Goal: Information Seeking & Learning: Check status

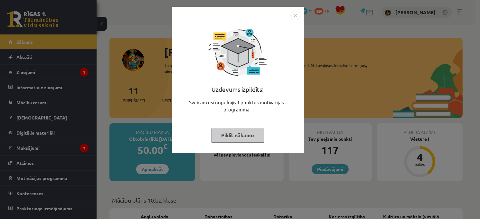
click at [274, 169] on div "Uzdevums izpildīts! Sveicam esi nopelnījis 1 punktus motivācijas programmā Pild…" at bounding box center [240, 109] width 480 height 219
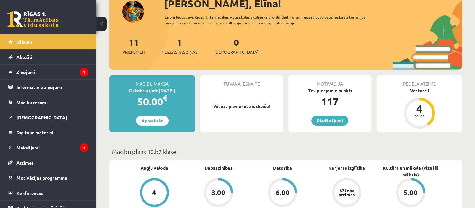
scroll to position [129, 0]
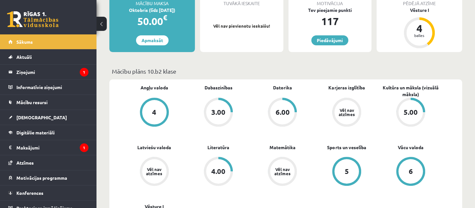
click at [69, 74] on legend "Ziņojumi 1" at bounding box center [52, 72] width 72 height 15
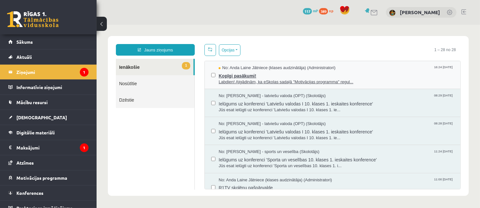
click at [262, 69] on span "No: Anda Laine Jātniece (klases audzinātāja) (Administratori)" at bounding box center [276, 68] width 117 height 6
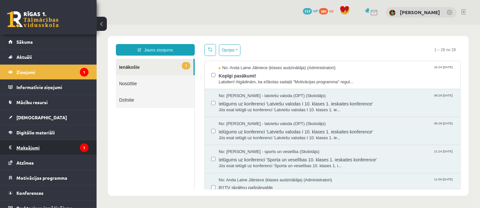
click at [55, 144] on legend "Maksājumi 1" at bounding box center [52, 147] width 72 height 15
